Goal: Task Accomplishment & Management: Complete application form

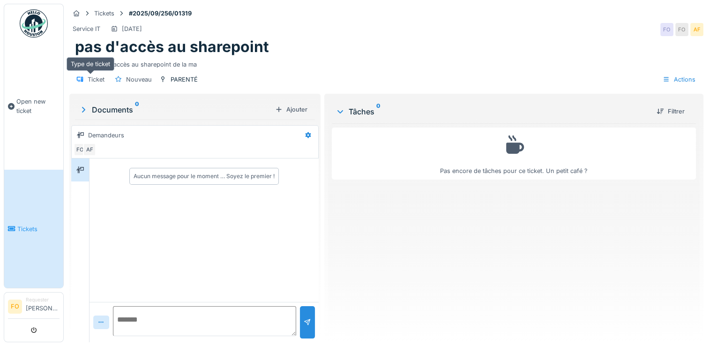
click at [98, 79] on div "Ticket" at bounding box center [96, 79] width 17 height 9
click at [131, 80] on div "Nouveau" at bounding box center [139, 79] width 26 height 9
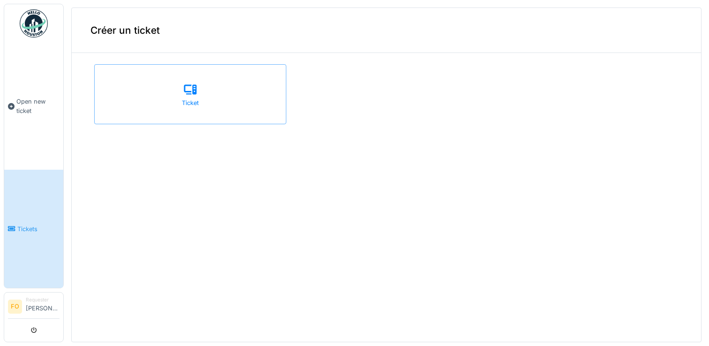
scroll to position [2, 0]
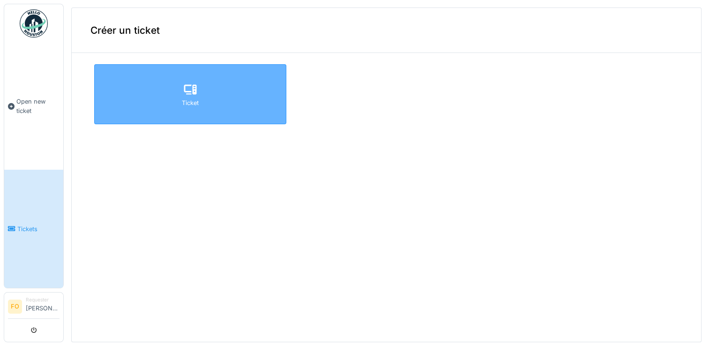
click at [197, 93] on div "Ticket" at bounding box center [190, 94] width 192 height 60
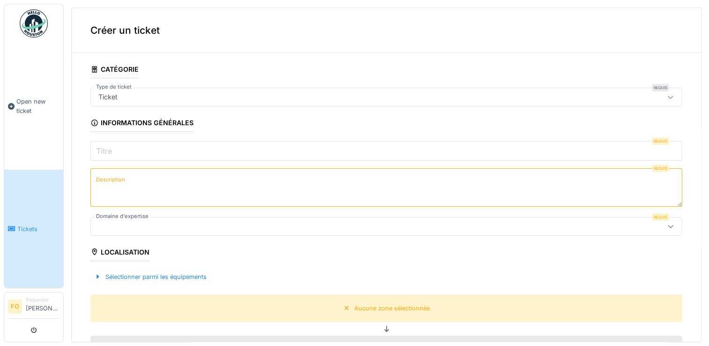
click at [178, 189] on textarea "Description" at bounding box center [387, 187] width 592 height 38
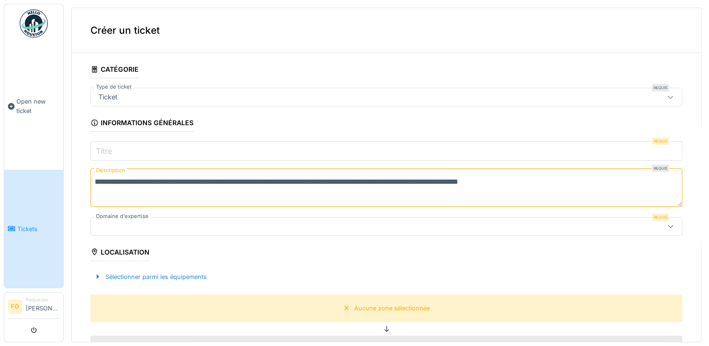
type textarea "**********"
click at [106, 251] on div "Localisation" at bounding box center [120, 253] width 59 height 16
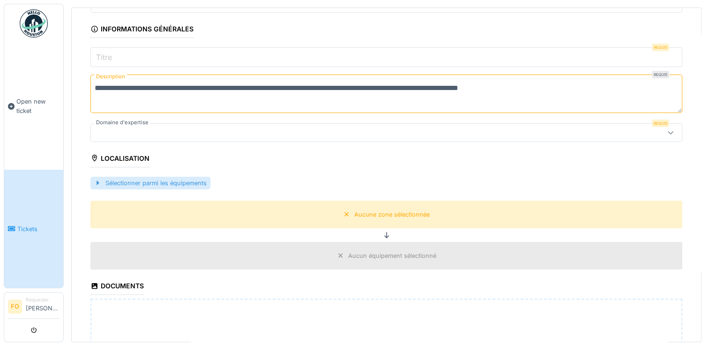
click at [97, 181] on div at bounding box center [98, 183] width 8 height 9
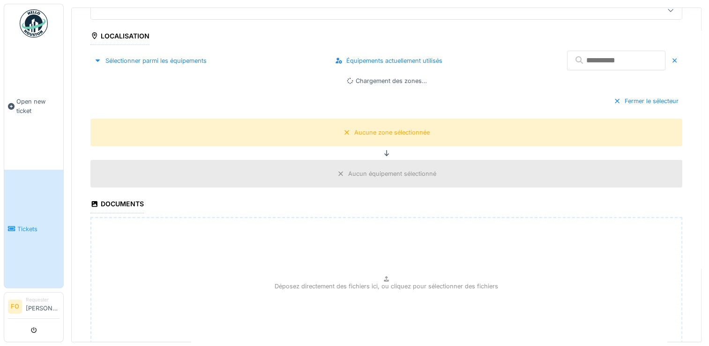
scroll to position [141, 0]
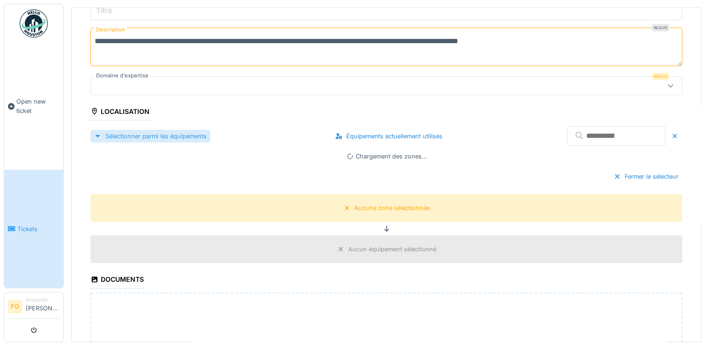
click at [151, 135] on div "Sélectionner parmi les équipements" at bounding box center [151, 136] width 120 height 13
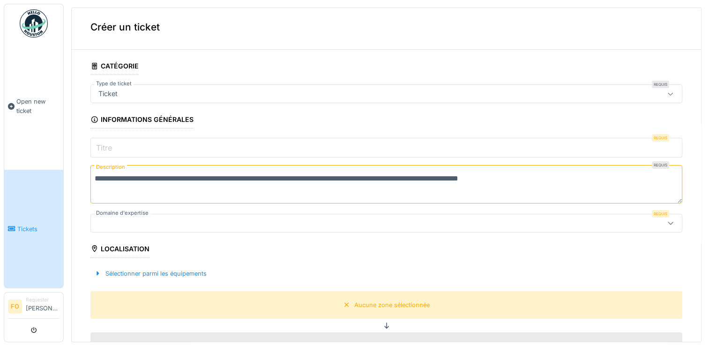
scroll to position [0, 0]
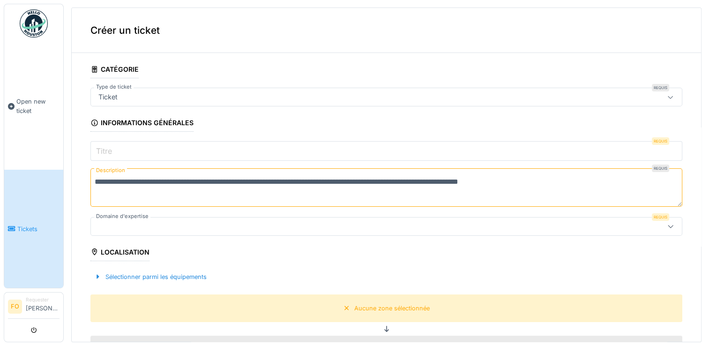
click at [667, 98] on icon at bounding box center [671, 97] width 8 height 6
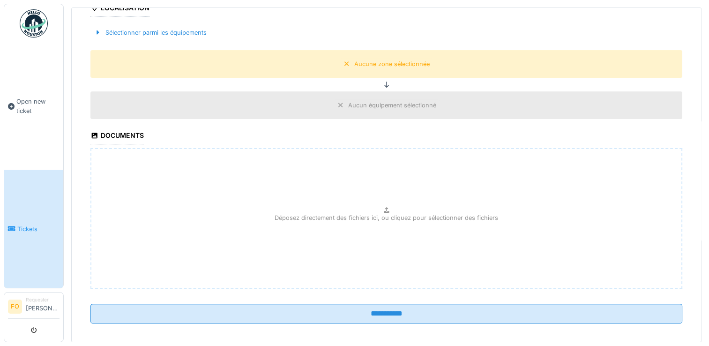
scroll to position [250, 0]
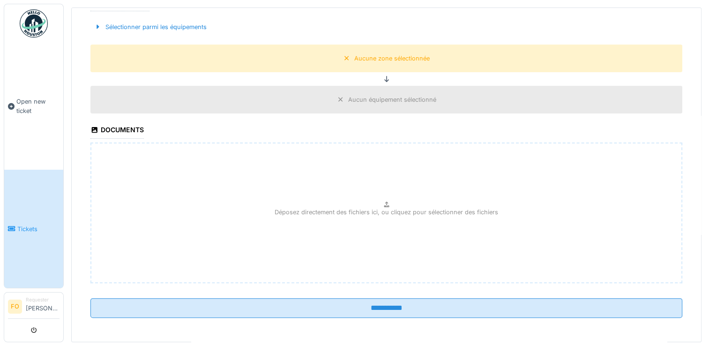
click at [369, 98] on div "Aucun équipement sélectionné" at bounding box center [392, 99] width 88 height 9
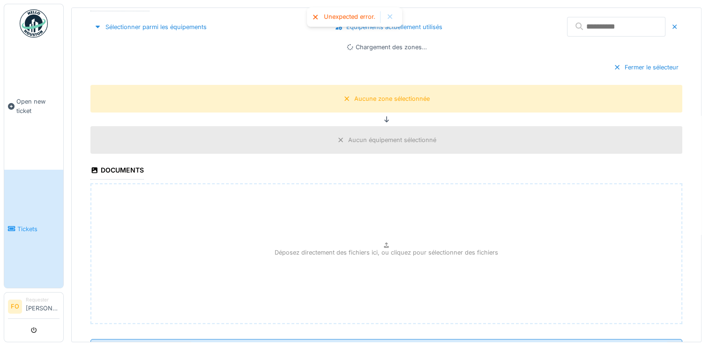
click at [302, 70] on div "Fermer le sélecteur" at bounding box center [387, 67] width 592 height 28
click at [567, 25] on input "text" at bounding box center [616, 27] width 98 height 20
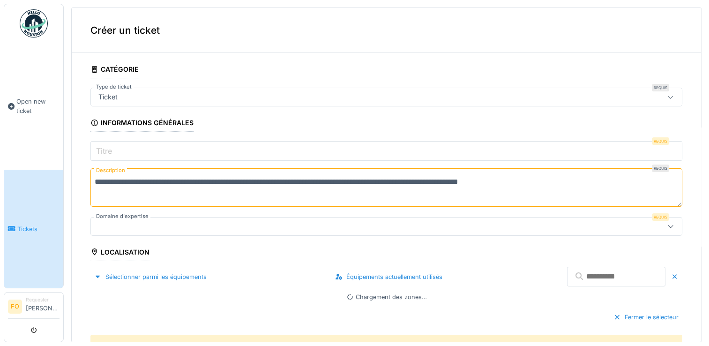
scroll to position [141, 0]
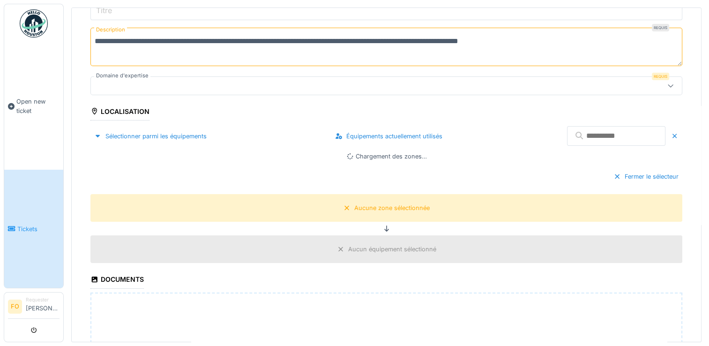
click at [118, 112] on div "Localisation" at bounding box center [120, 113] width 59 height 16
click at [95, 110] on icon at bounding box center [95, 111] width 8 height 7
click at [281, 155] on div "Chargement des zones…" at bounding box center [387, 156] width 592 height 9
click at [613, 174] on div "Fermer le sélecteur" at bounding box center [646, 176] width 73 height 13
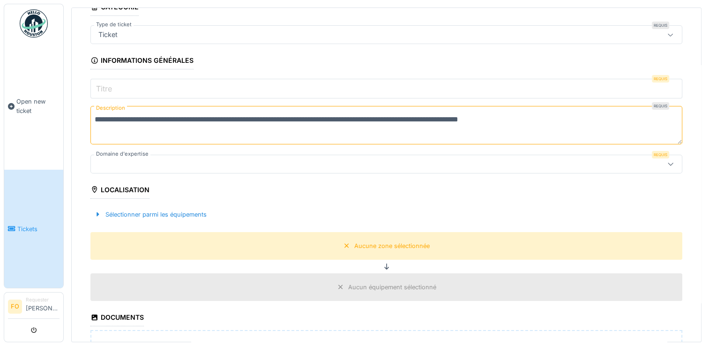
scroll to position [0, 0]
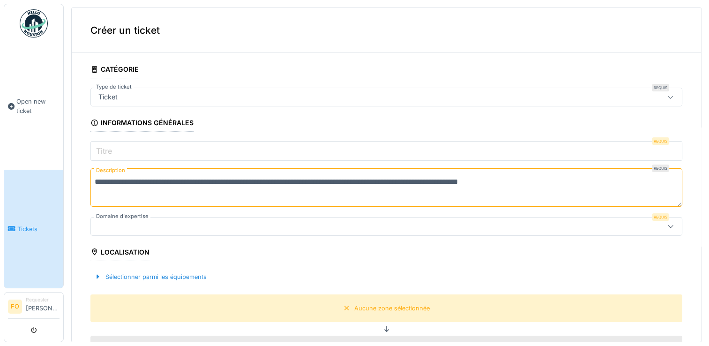
click at [149, 150] on input "Titre" at bounding box center [387, 151] width 592 height 20
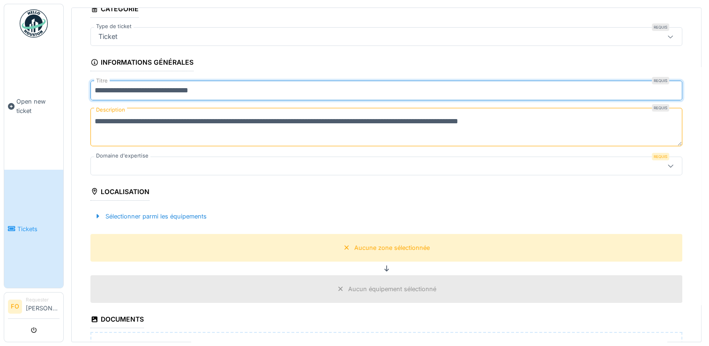
scroll to position [47, 0]
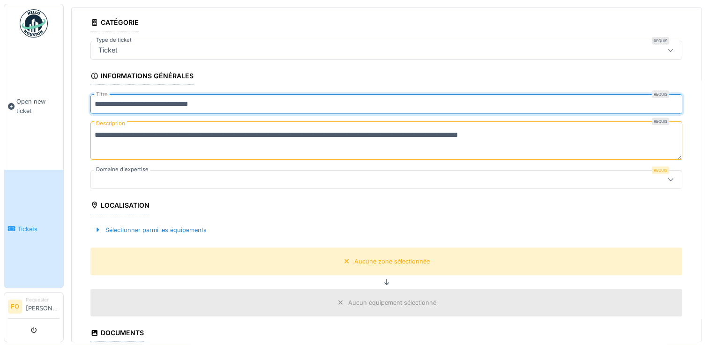
type input "**********"
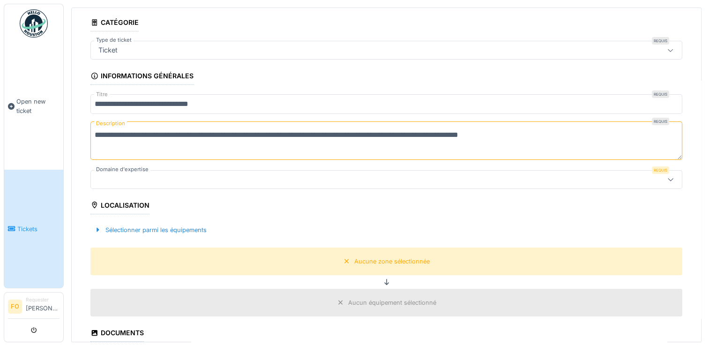
click at [668, 178] on icon at bounding box center [670, 179] width 5 height 3
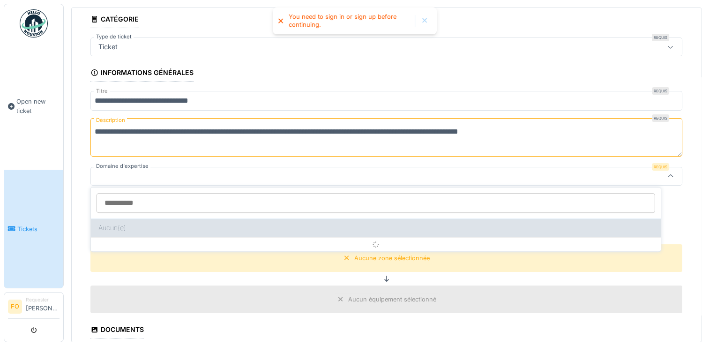
scroll to position [3, 0]
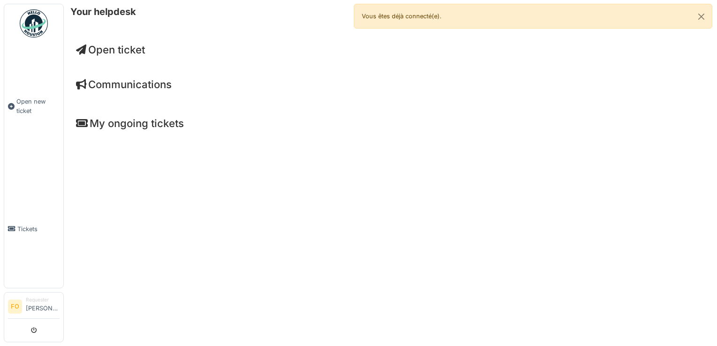
drag, startPoint x: 0, startPoint y: 0, endPoint x: 111, endPoint y: 53, distance: 122.5
click at [111, 53] on span "Open ticket" at bounding box center [110, 50] width 69 height 12
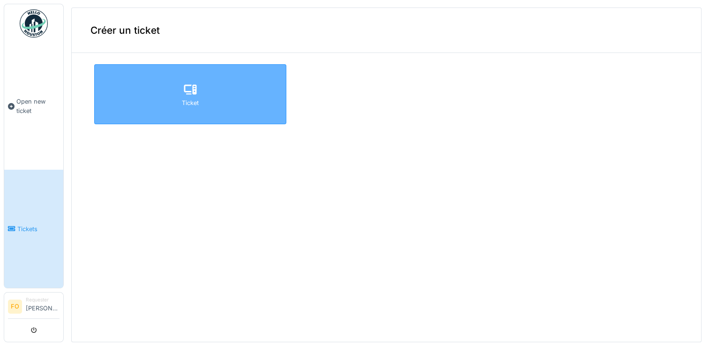
click at [225, 109] on div "Ticket" at bounding box center [190, 94] width 192 height 60
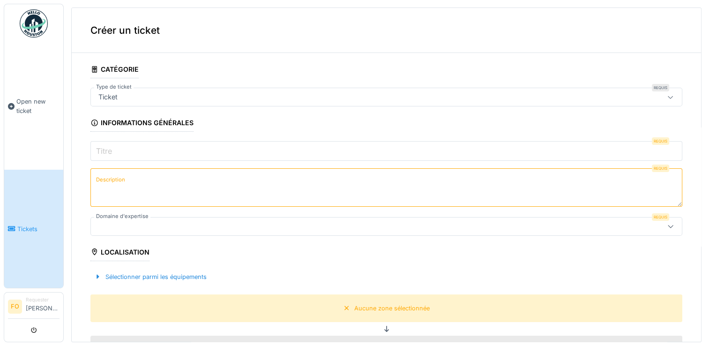
click at [667, 226] on icon at bounding box center [671, 226] width 8 height 6
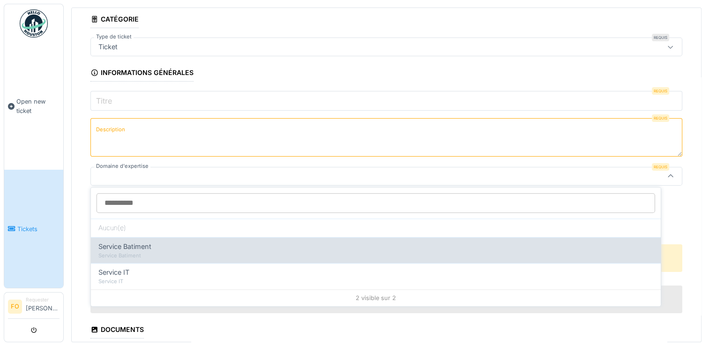
scroll to position [3, 0]
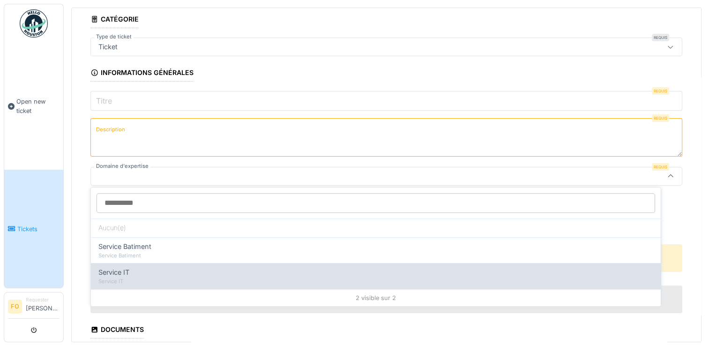
click at [178, 273] on div "Service IT" at bounding box center [375, 273] width 555 height 10
type input "***"
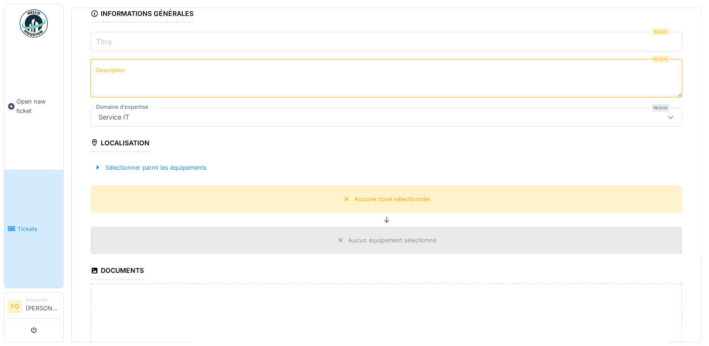
scroll to position [15, 0]
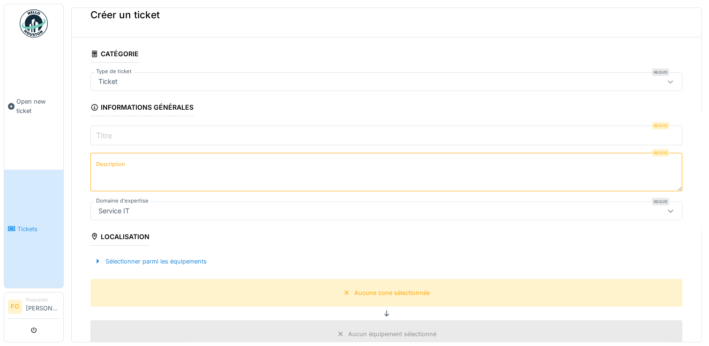
drag, startPoint x: 644, startPoint y: 78, endPoint x: 628, endPoint y: 91, distance: 20.7
drag, startPoint x: 628, startPoint y: 91, endPoint x: 118, endPoint y: 130, distance: 511.7
click at [118, 130] on input "Titre" at bounding box center [387, 136] width 592 height 20
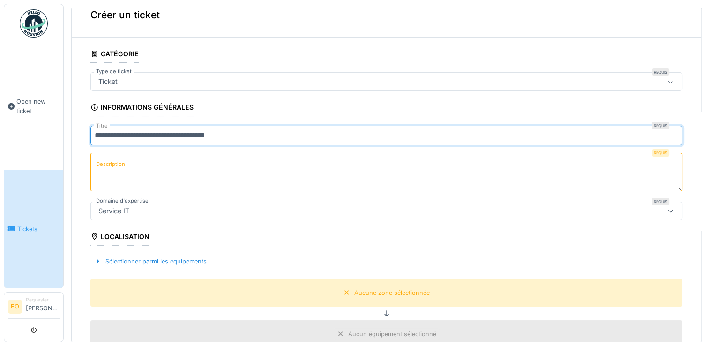
click at [132, 131] on input "**********" at bounding box center [387, 136] width 592 height 20
type input "**********"
click at [135, 160] on textarea "Description" at bounding box center [387, 172] width 592 height 38
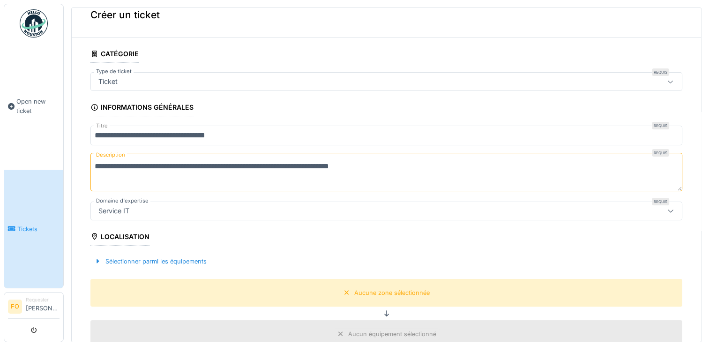
type textarea "**********"
click at [148, 234] on div "Localisation" at bounding box center [120, 238] width 59 height 16
click at [111, 259] on div "Sélectionner parmi les équipements" at bounding box center [151, 261] width 120 height 13
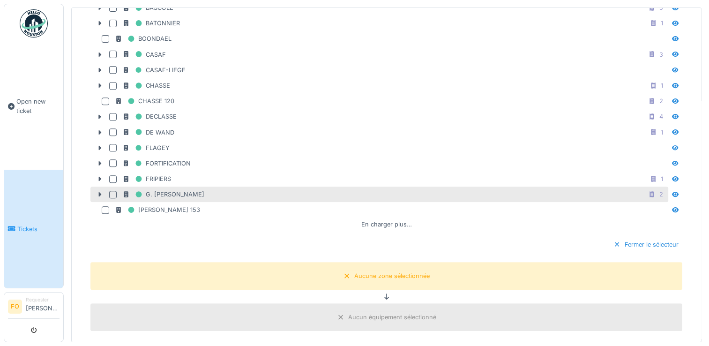
scroll to position [391, 0]
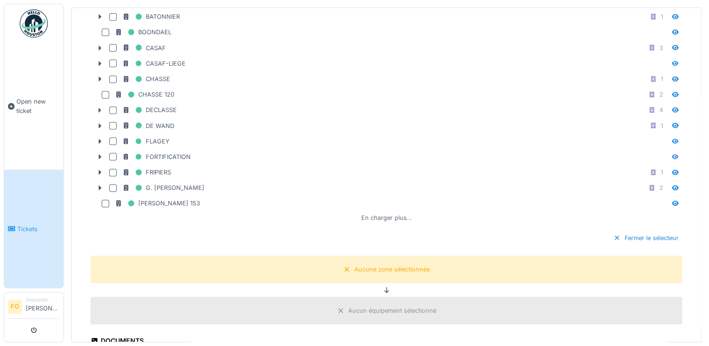
click at [392, 211] on div "En charger plus…" at bounding box center [387, 217] width 58 height 13
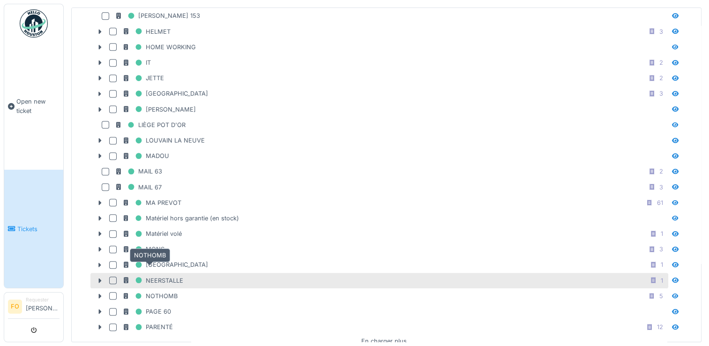
scroll to position [625, 0]
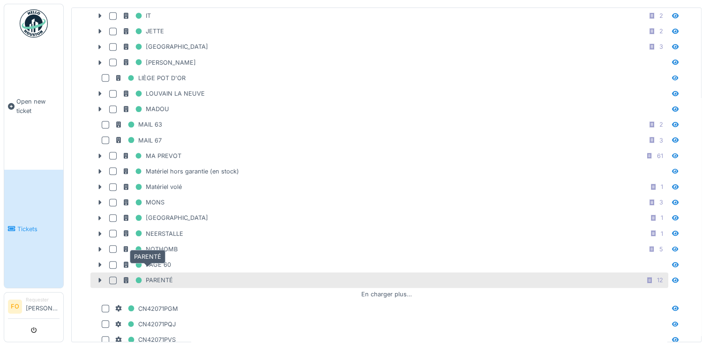
click at [166, 274] on div "PARENTÉ" at bounding box center [147, 280] width 51 height 12
click at [70, 198] on div "**********" at bounding box center [387, 171] width 646 height 342
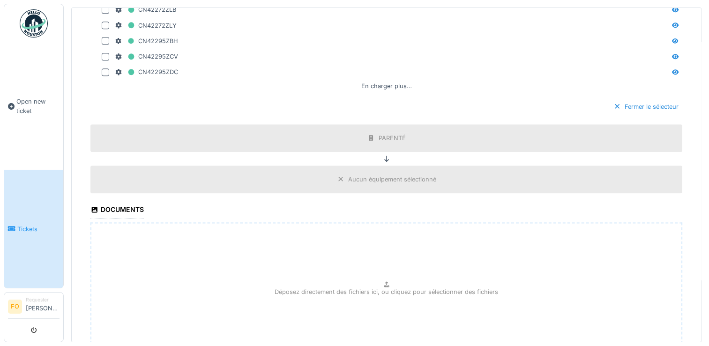
scroll to position [1226, 0]
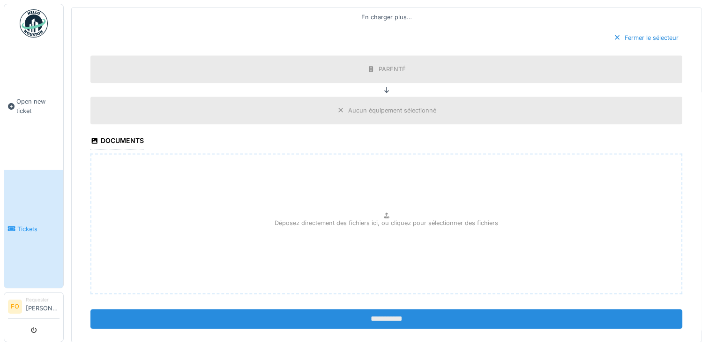
click at [362, 309] on input "**********" at bounding box center [387, 319] width 592 height 20
